Goal: Task Accomplishment & Management: Manage account settings

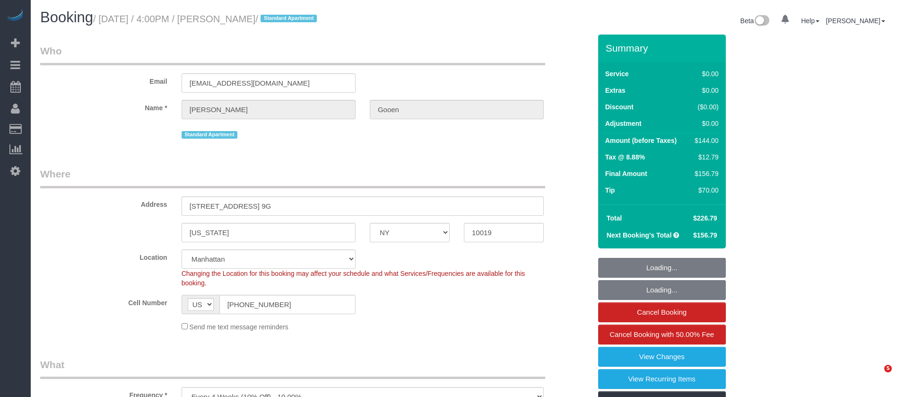
select select "NY"
select select "1"
select select "number:57"
select select "number:74"
select select "number:15"
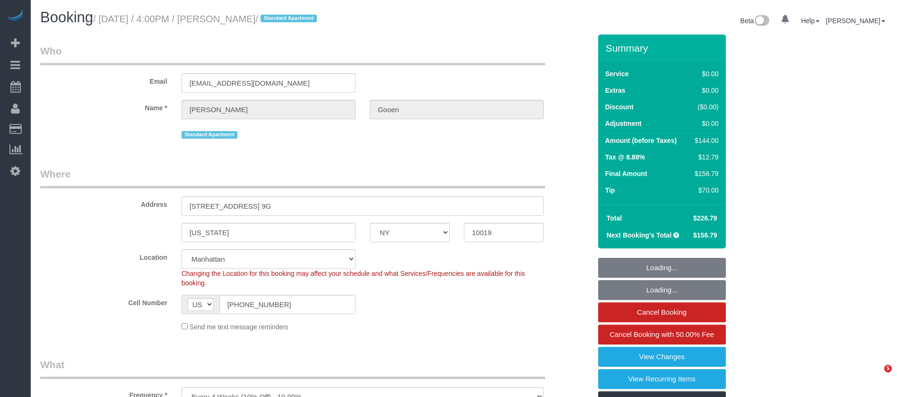
select select "number:7"
select select "spot1"
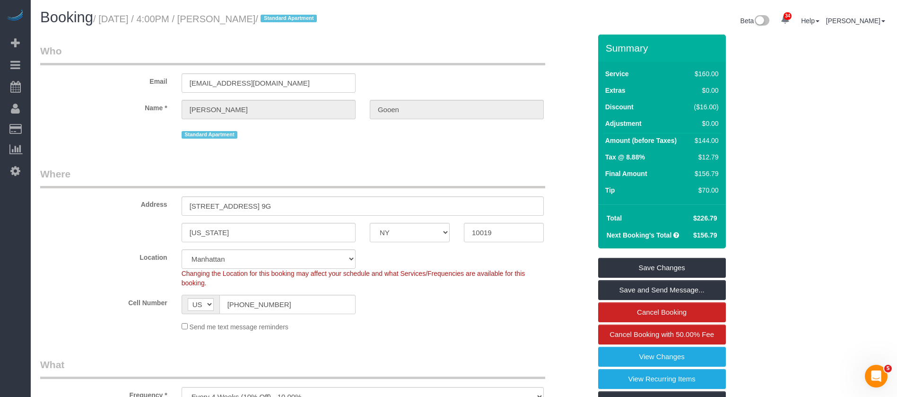
drag, startPoint x: 103, startPoint y: 17, endPoint x: 282, endPoint y: 22, distance: 179.7
click at [282, 22] on small "/ October 04, 2025 / 4:00PM / Sandy Gooen / Standard Apartment" at bounding box center [206, 19] width 226 height 10
copy small "October 04, 2025 / 4:00PM / Sandy Gooen"
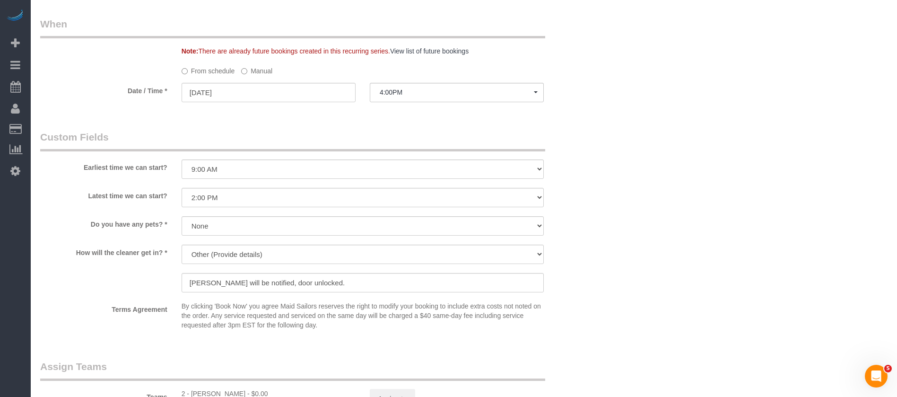
scroll to position [1063, 0]
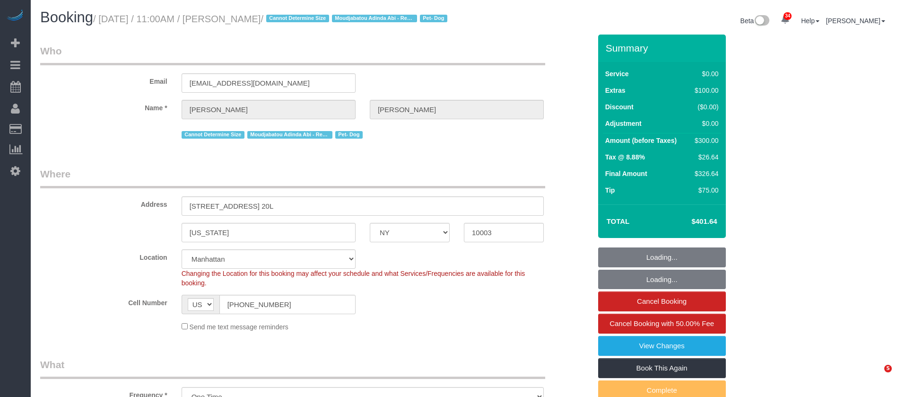
select select "NY"
select select "1"
select select "spot1"
select select "number:58"
select select "number:74"
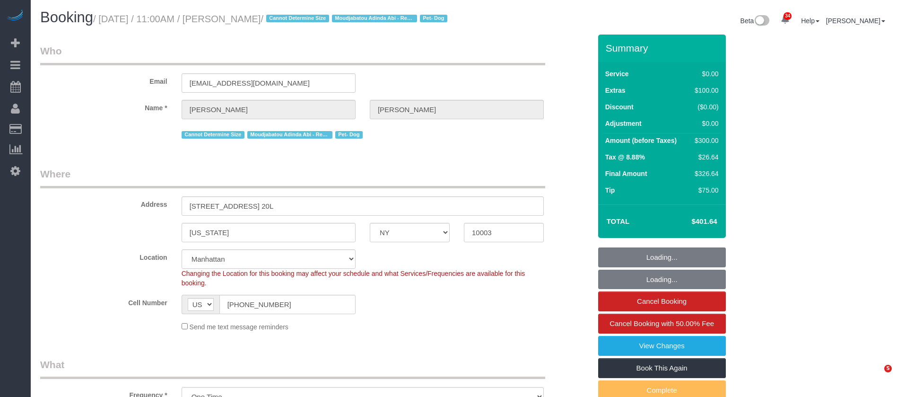
select select "number:13"
select select "number:5"
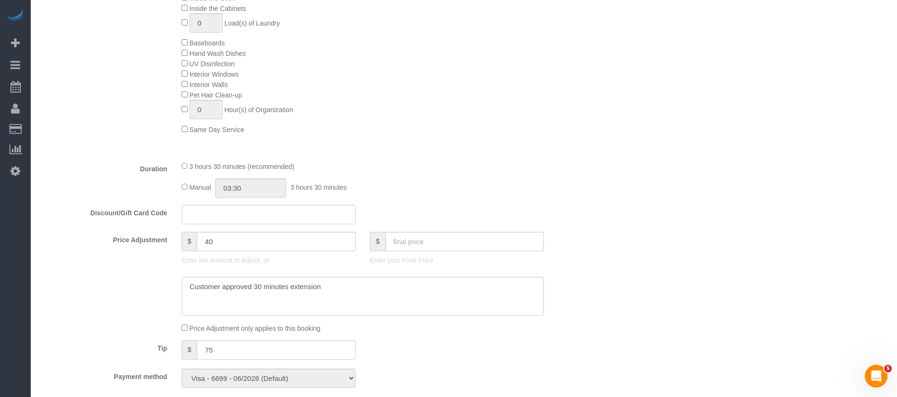
scroll to position [567, 0]
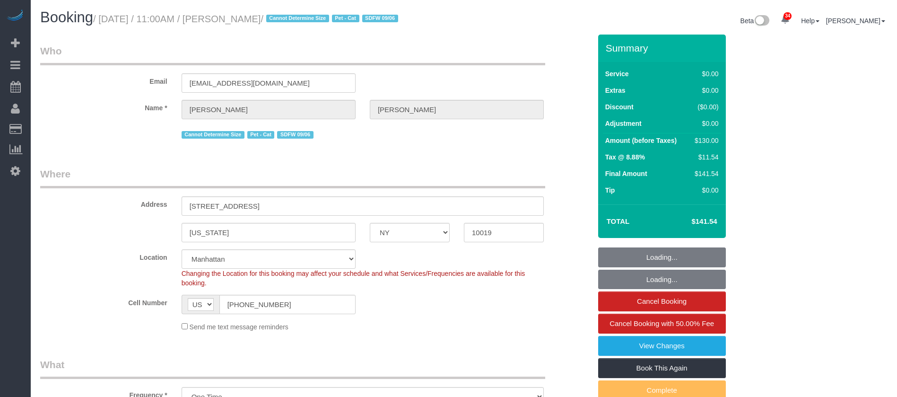
select select "NY"
select select "spot1"
select select "number:89"
select select "number:90"
select select "number:14"
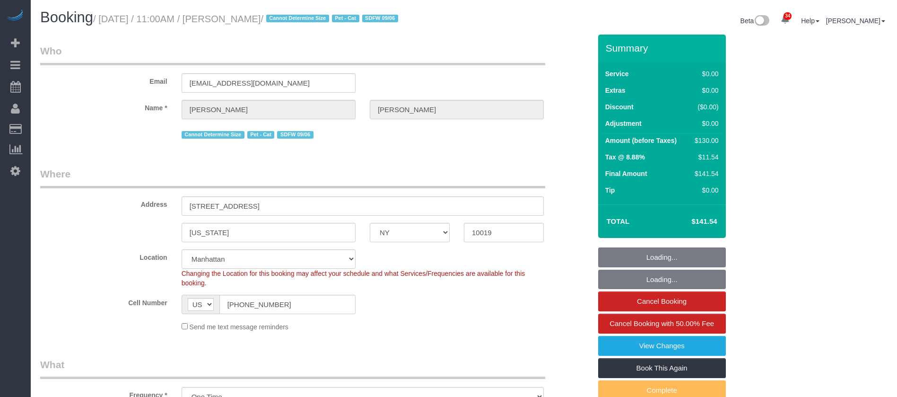
select select "number:5"
select select "string:stripe-pm_1S4Cfv4VGloSiKo7AMsWnOTl"
select select "1"
select select "object:1505"
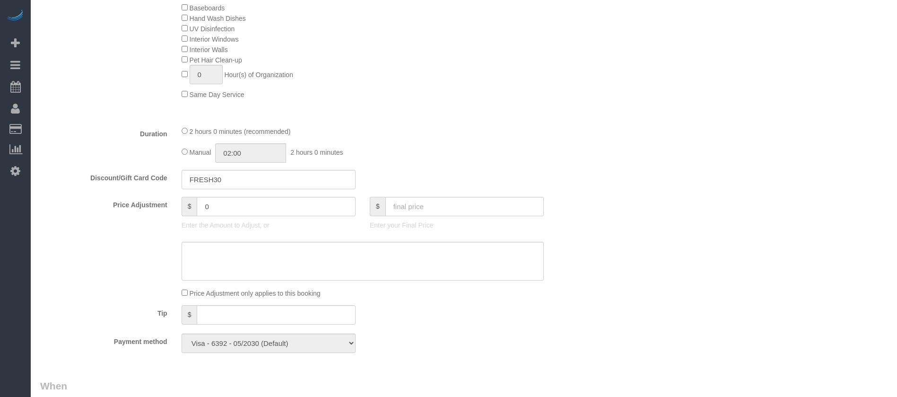
scroll to position [638, 0]
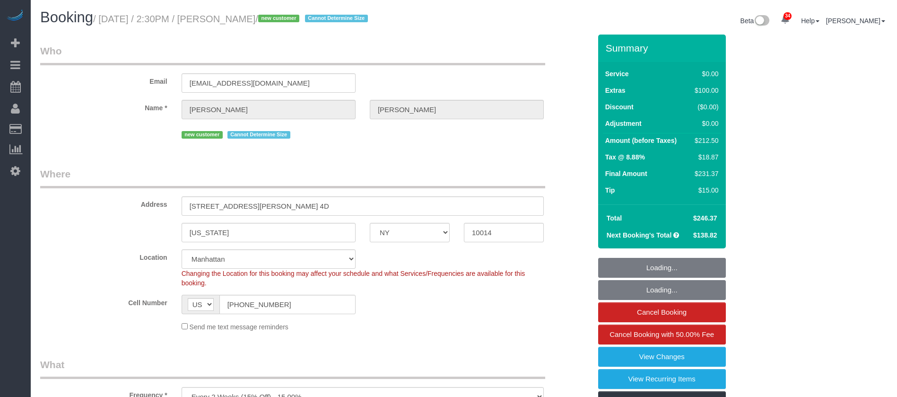
select select "NY"
select select "number:89"
select select "number:90"
select select "number:15"
select select "number:5"
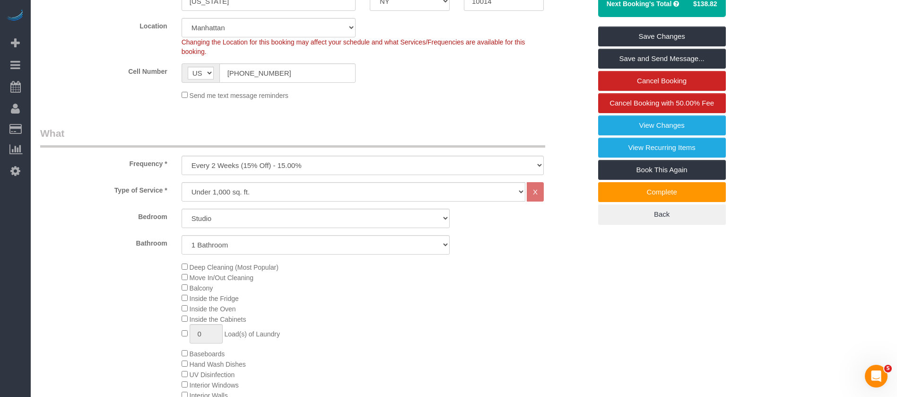
scroll to position [425, 0]
